Goal: Entertainment & Leisure: Consume media (video, audio)

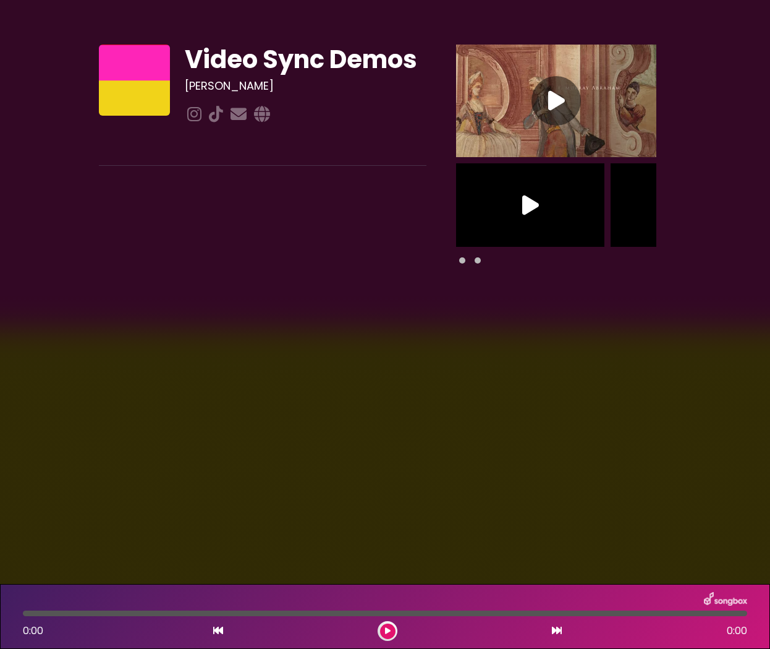
click at [555, 97] on icon at bounding box center [556, 101] width 17 height 22
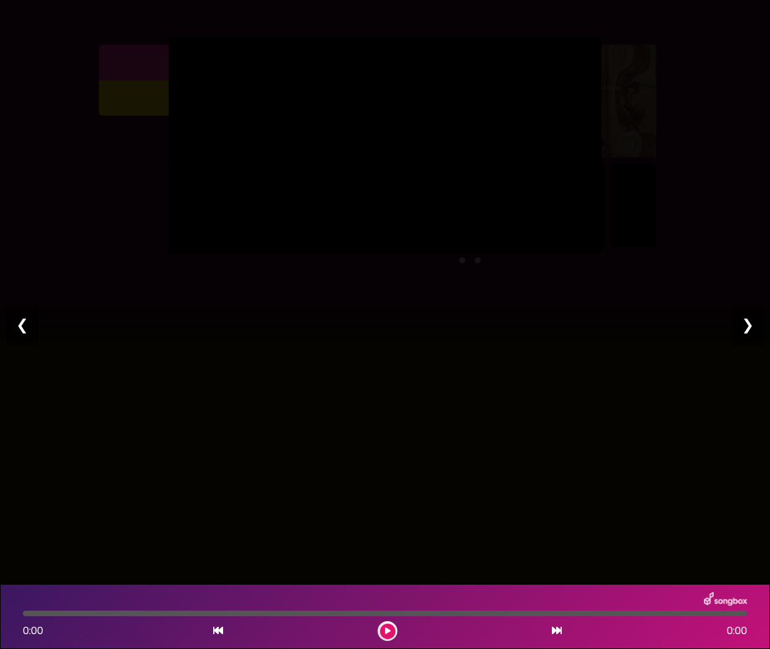
click at [400, 628] on div "0:00 0:00" at bounding box center [385, 631] width 740 height 20
click at [390, 632] on icon at bounding box center [388, 630] width 6 height 7
click at [391, 631] on button at bounding box center [387, 630] width 15 height 15
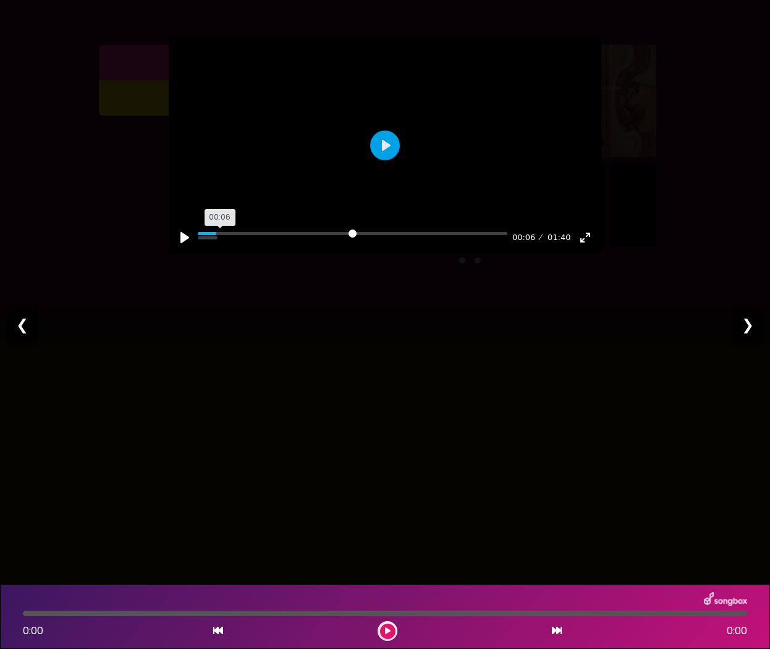
click at [220, 244] on input "Seek" at bounding box center [353, 238] width 310 height 12
click at [252, 244] on input "Seek" at bounding box center [353, 238] width 310 height 12
click at [389, 155] on div at bounding box center [385, 145] width 433 height 216
click at [391, 153] on button "Play" at bounding box center [385, 145] width 30 height 30
click at [226, 244] on input "Seek" at bounding box center [353, 238] width 310 height 12
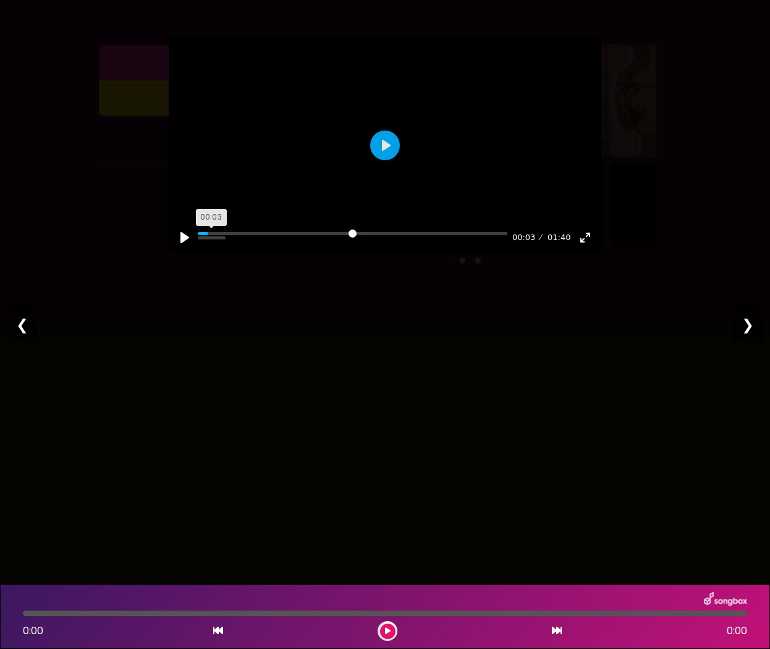
click at [211, 244] on input "Seek" at bounding box center [353, 238] width 310 height 12
type input "****"
click at [203, 244] on input "Seek" at bounding box center [353, 238] width 310 height 12
drag, startPoint x: 385, startPoint y: 155, endPoint x: 540, endPoint y: 2, distance: 217.3
click at [390, 151] on div at bounding box center [385, 145] width 433 height 216
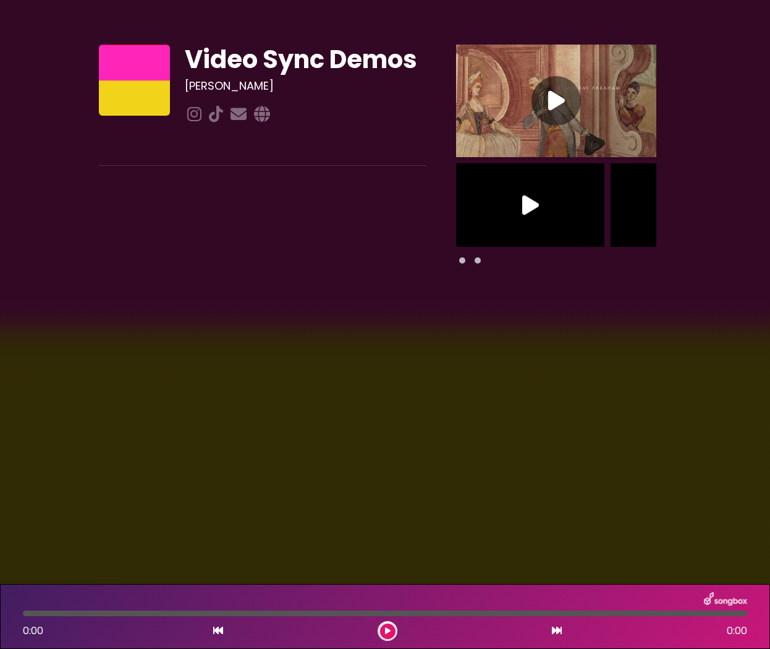
click at [527, 203] on icon at bounding box center [530, 205] width 17 height 22
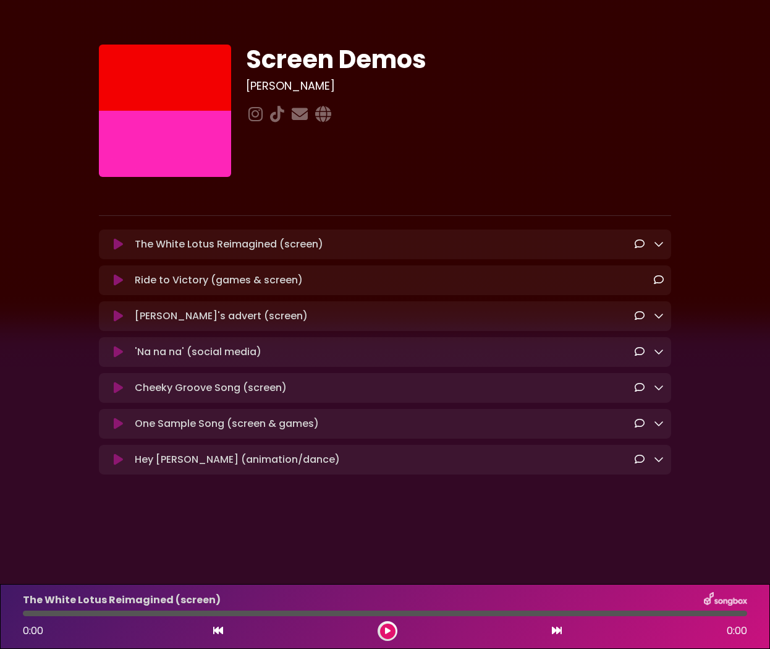
click at [116, 316] on icon at bounding box center [118, 316] width 9 height 12
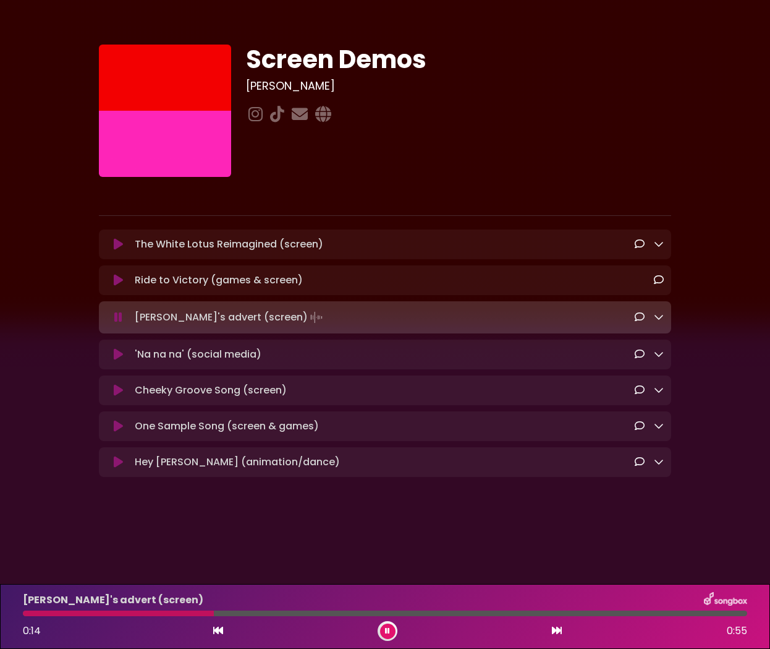
click at [116, 317] on icon at bounding box center [118, 317] width 8 height 12
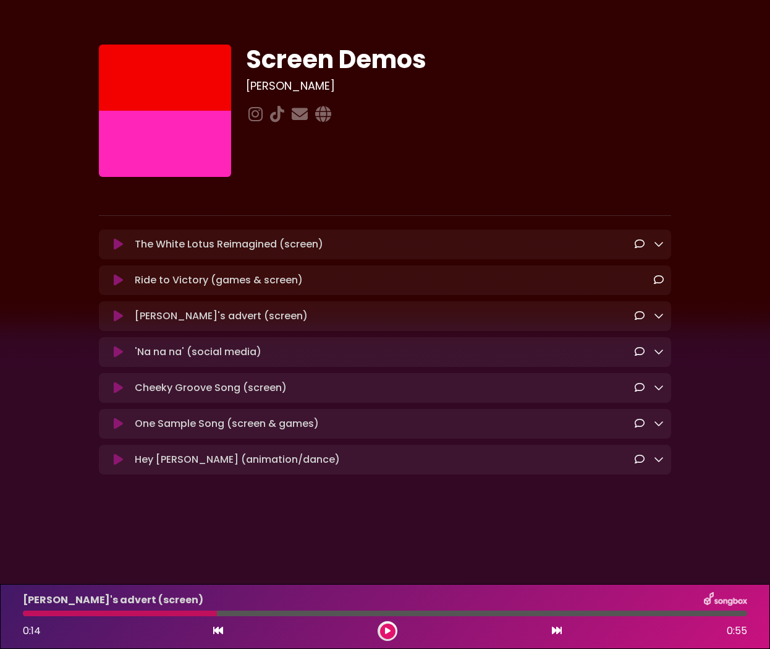
click at [118, 317] on icon at bounding box center [118, 316] width 9 height 12
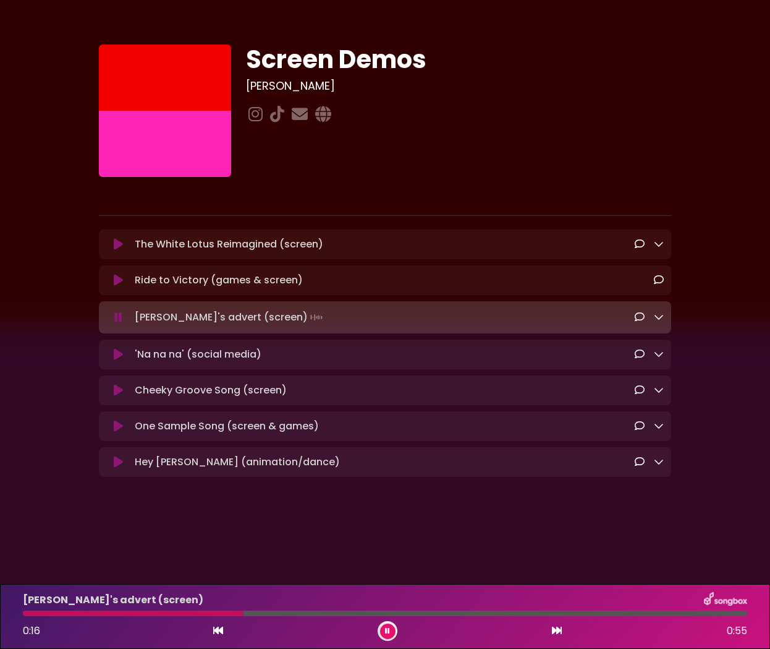
click at [658, 319] on icon at bounding box center [659, 317] width 10 height 10
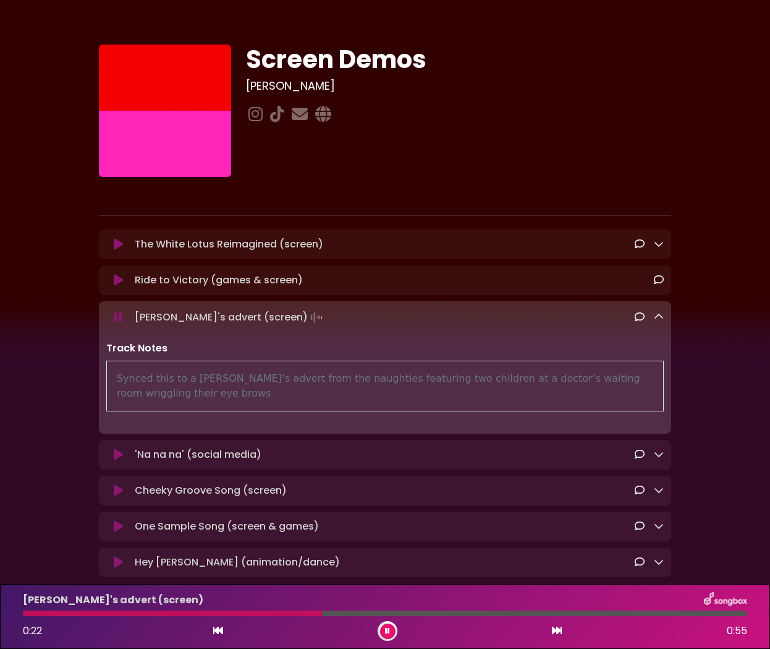
click at [659, 319] on icon at bounding box center [659, 317] width 10 height 10
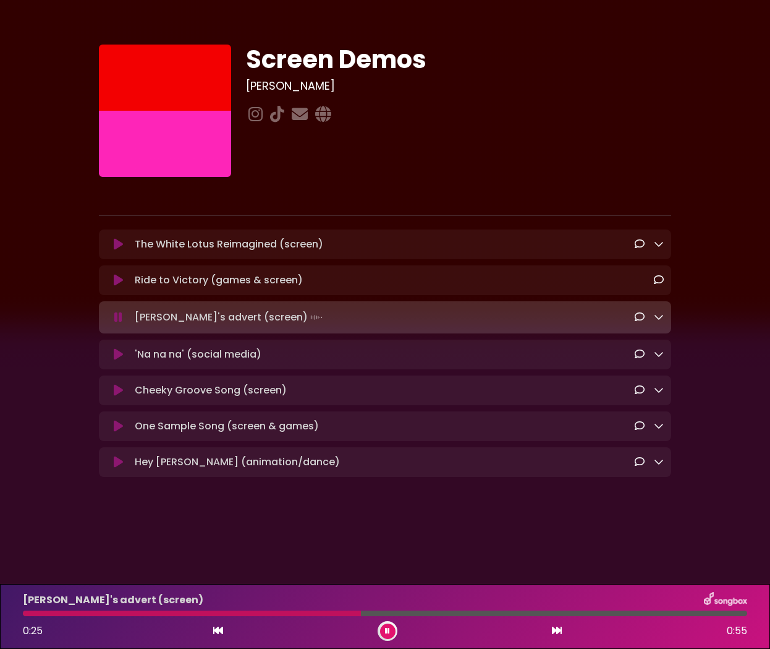
click at [118, 319] on icon at bounding box center [118, 317] width 8 height 12
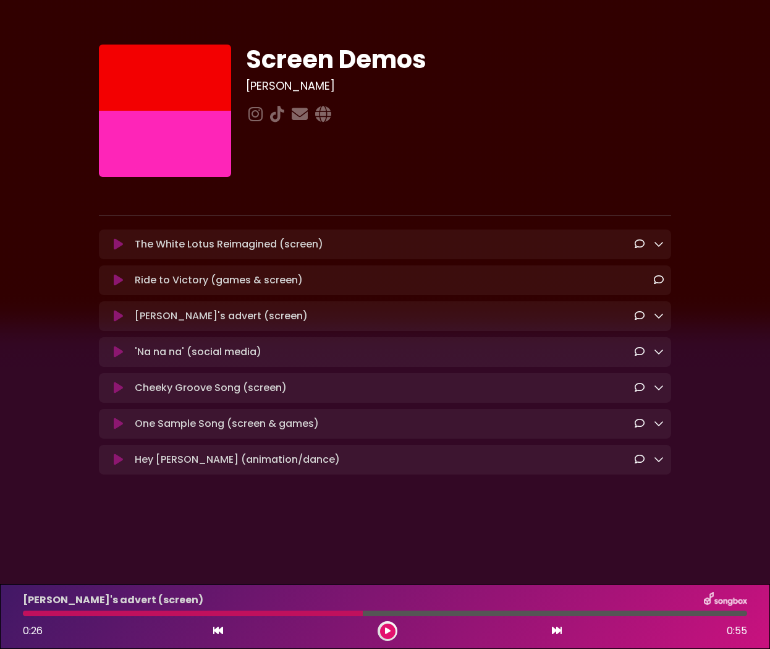
click at [119, 279] on icon at bounding box center [118, 280] width 9 height 12
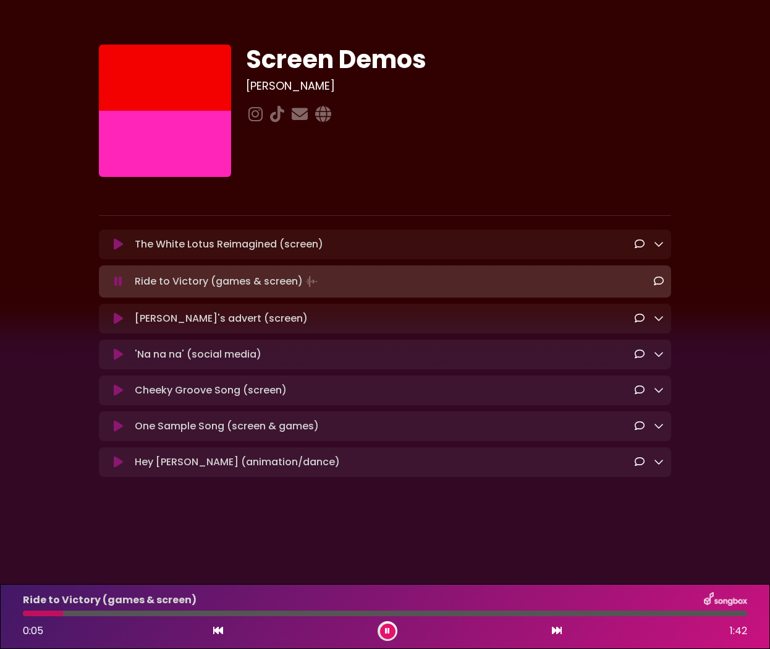
click at [119, 281] on icon at bounding box center [118, 281] width 8 height 12
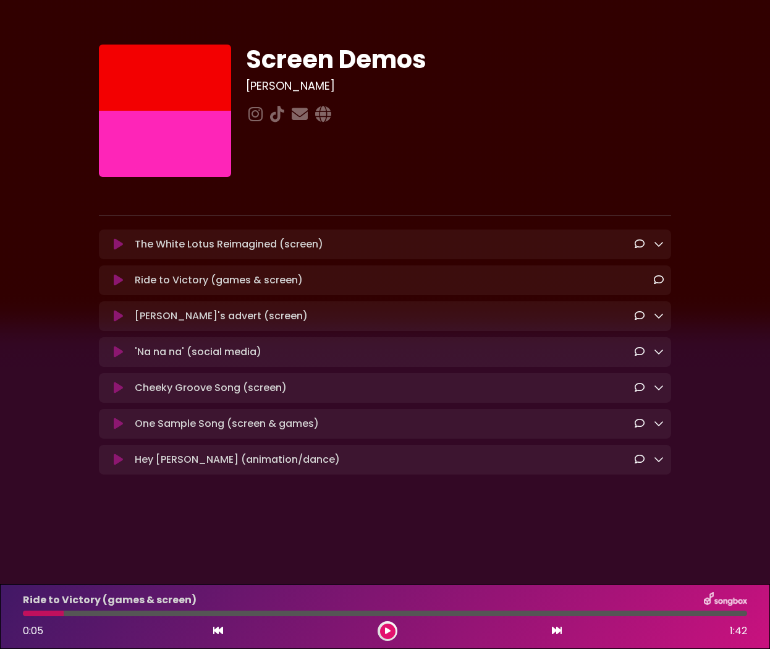
click at [117, 427] on icon at bounding box center [118, 423] width 9 height 12
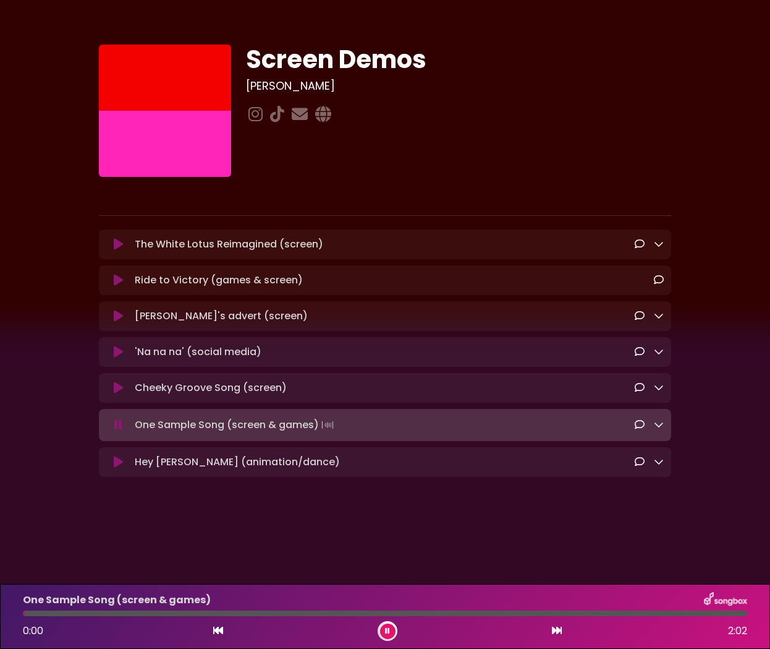
click at [657, 429] on icon at bounding box center [659, 424] width 10 height 10
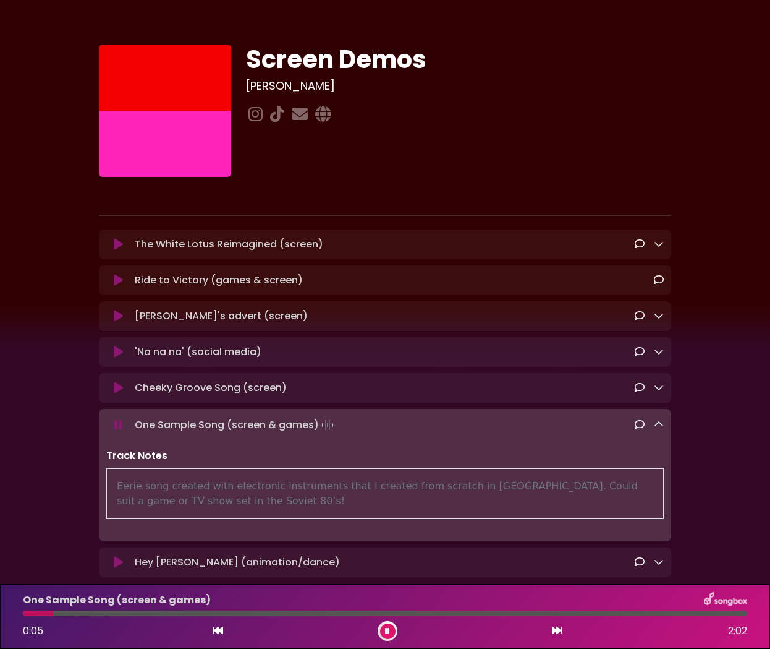
click at [116, 428] on icon at bounding box center [118, 425] width 8 height 12
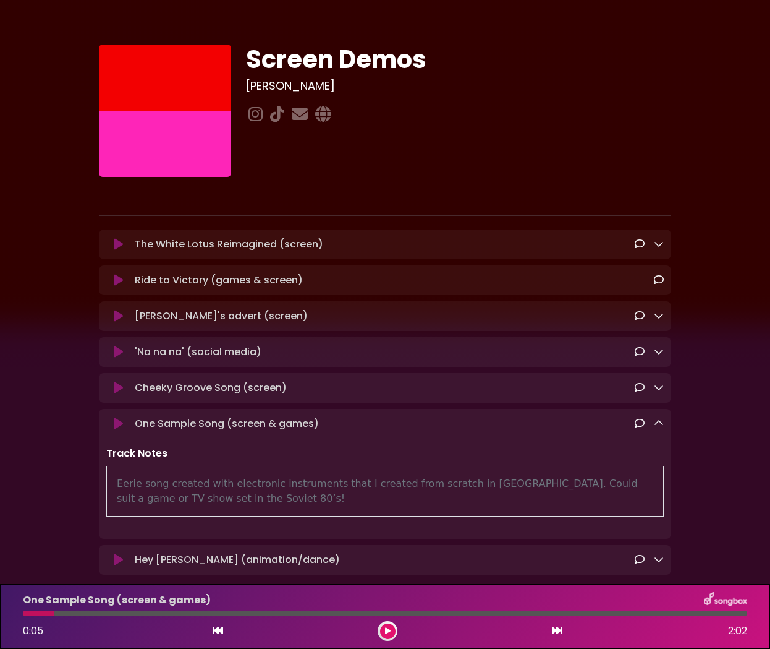
click at [117, 388] on icon at bounding box center [118, 388] width 9 height 12
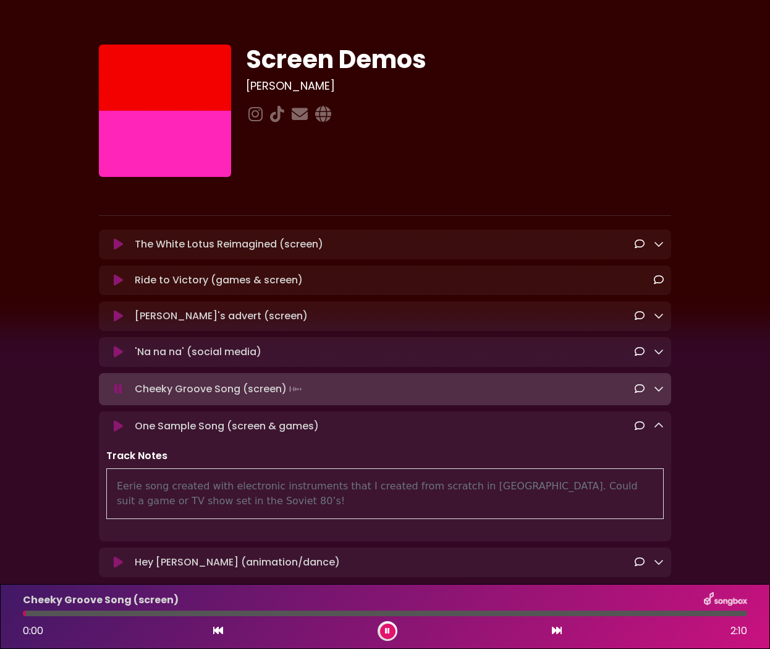
click at [654, 393] on div at bounding box center [649, 389] width 29 height 15
click at [664, 391] on div "Cheeky Groove Song (screen) Loading Track..." at bounding box center [385, 388] width 573 height 17
click at [659, 393] on icon at bounding box center [659, 388] width 10 height 10
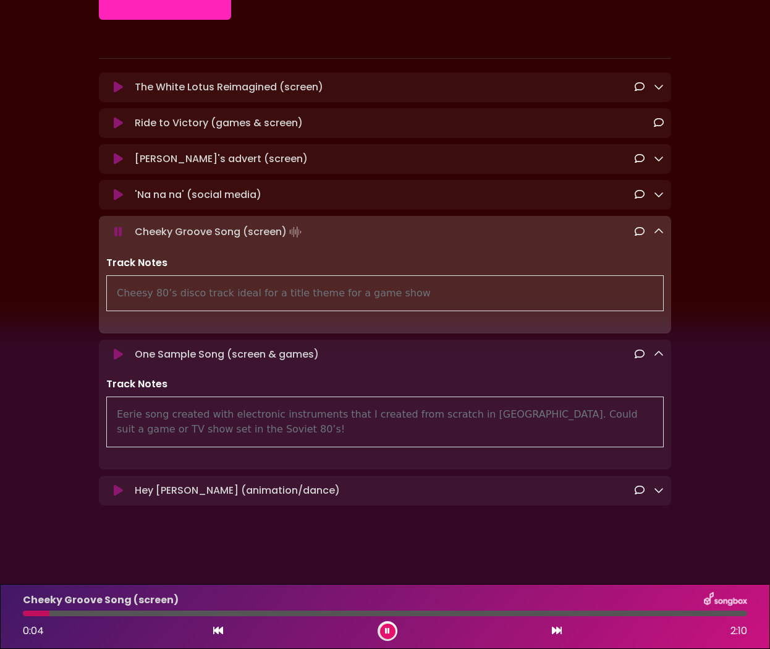
drag, startPoint x: 119, startPoint y: 490, endPoint x: 178, endPoint y: 485, distance: 58.9
click at [119, 490] on icon at bounding box center [118, 490] width 9 height 12
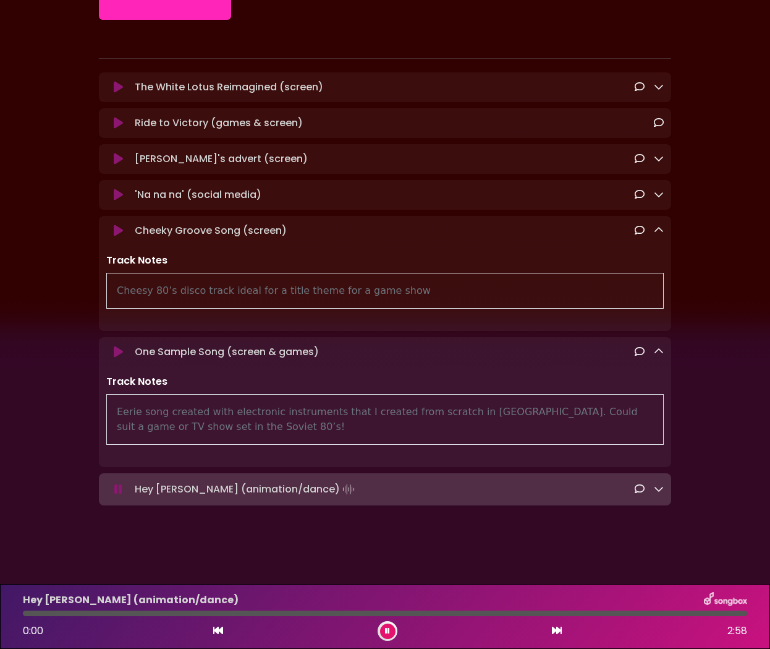
click at [658, 492] on icon at bounding box center [659, 489] width 10 height 10
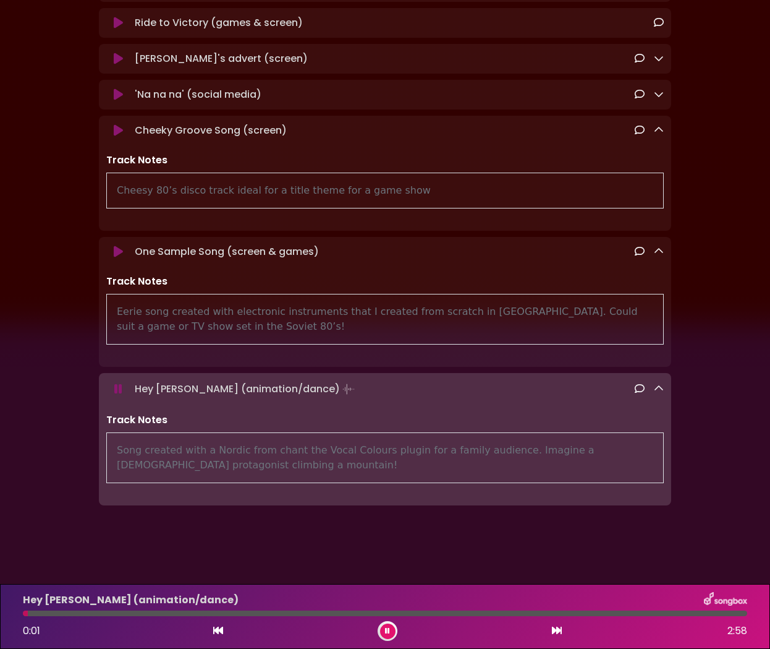
scroll to position [260, 0]
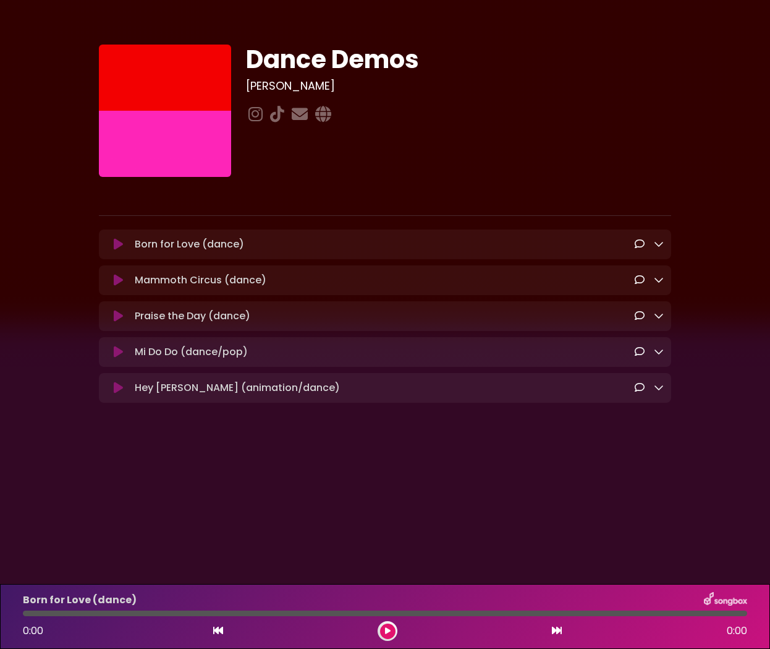
click at [117, 318] on icon at bounding box center [118, 316] width 9 height 12
click at [665, 315] on div "Praise the Day (dance) Loading Track..." at bounding box center [385, 316] width 573 height 15
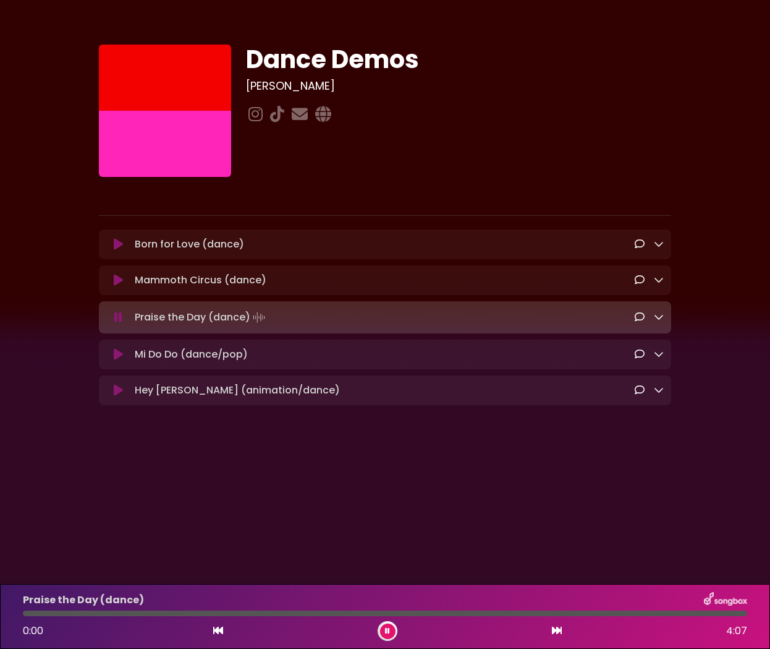
click at [661, 317] on icon at bounding box center [659, 317] width 10 height 10
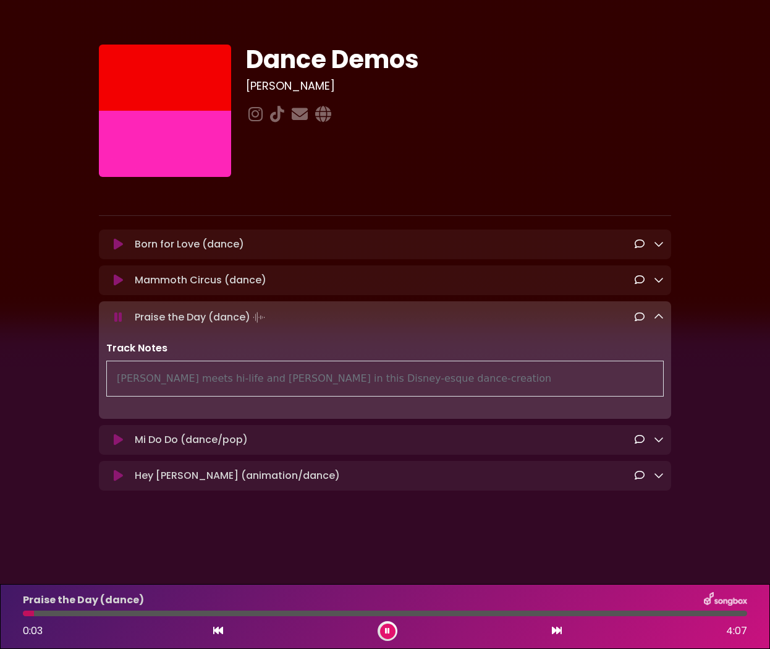
click at [112, 439] on button at bounding box center [117, 439] width 23 height 12
